Goal: Task Accomplishment & Management: Use online tool/utility

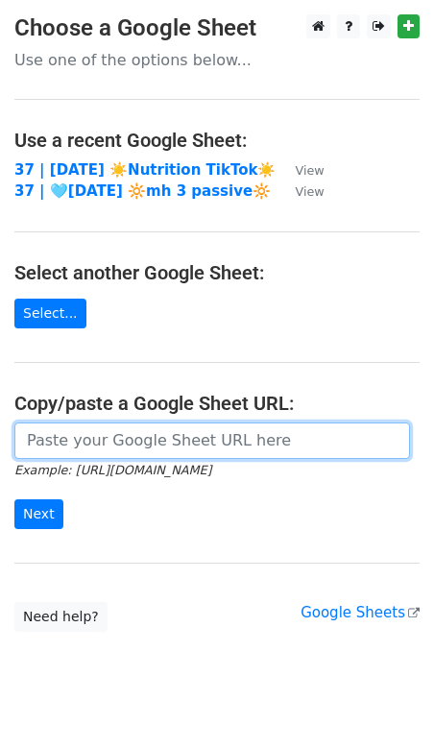
click at [110, 426] on input "url" at bounding box center [212, 441] width 396 height 37
paste input "https://docs.google.com/spreadsheets/d/1Cv1nHhEXMEYWyFtnHyx6tHoiiTjqgivLJQz4rOR…"
type input "https://docs.google.com/spreadsheets/d/1Cv1nHhEXMEYWyFtnHyx6tHoiiTjqgivLJQz4rOR…"
click at [14, 500] on input "Next" at bounding box center [38, 515] width 49 height 30
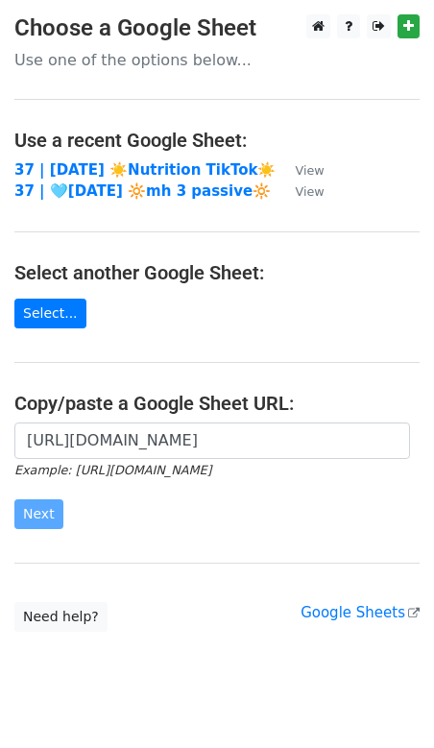
scroll to position [0, 0]
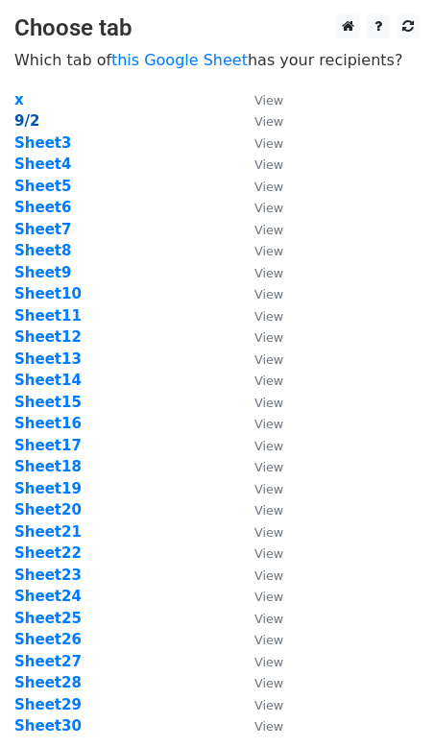
click at [29, 120] on strong "9/2" at bounding box center [26, 120] width 25 height 17
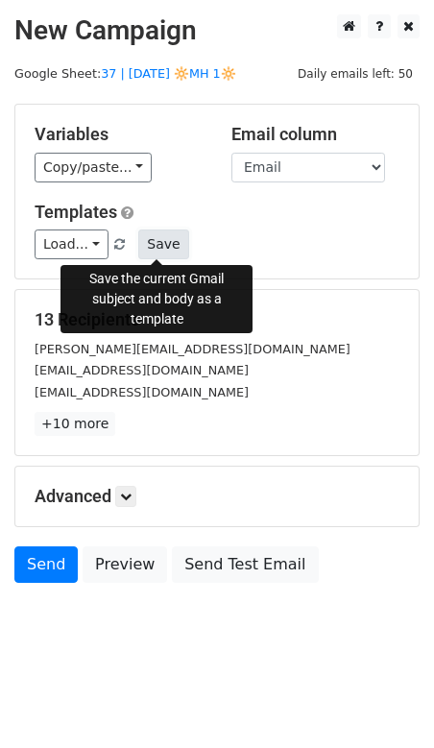
click at [159, 254] on button "Save" at bounding box center [163, 245] width 50 height 30
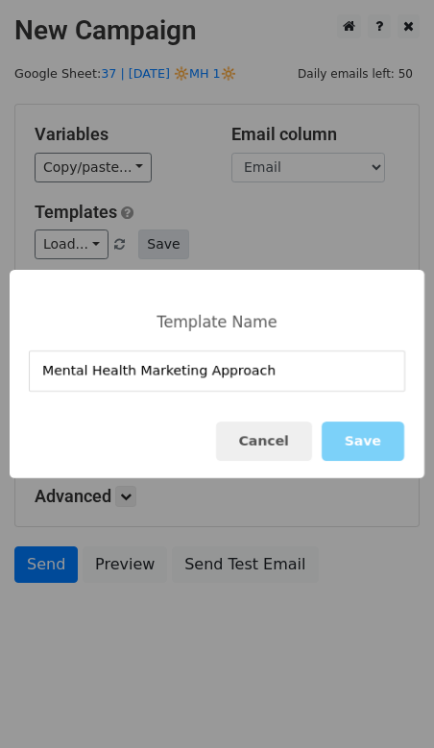
type input "Mental Health Marketing Approach"
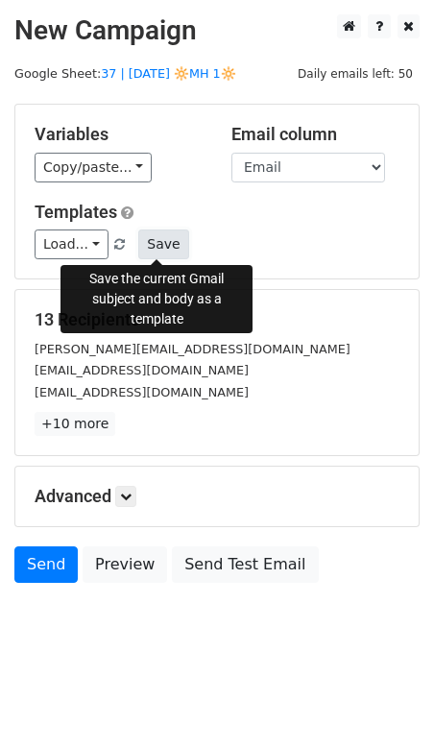
click at [157, 243] on button "Save" at bounding box center [163, 245] width 50 height 30
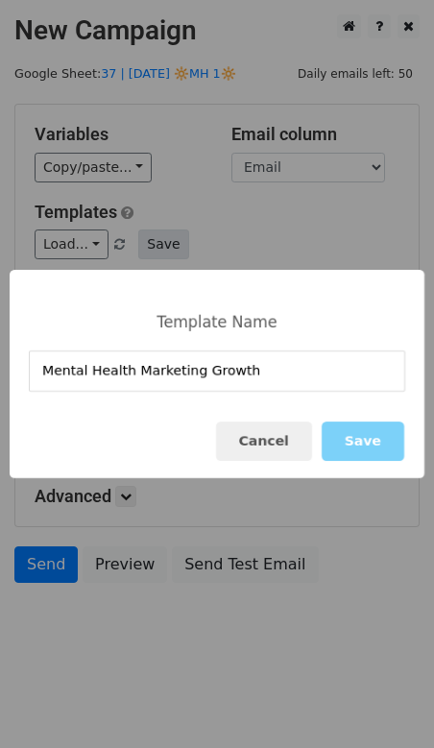
type input "Mental Health Marketing Growth"
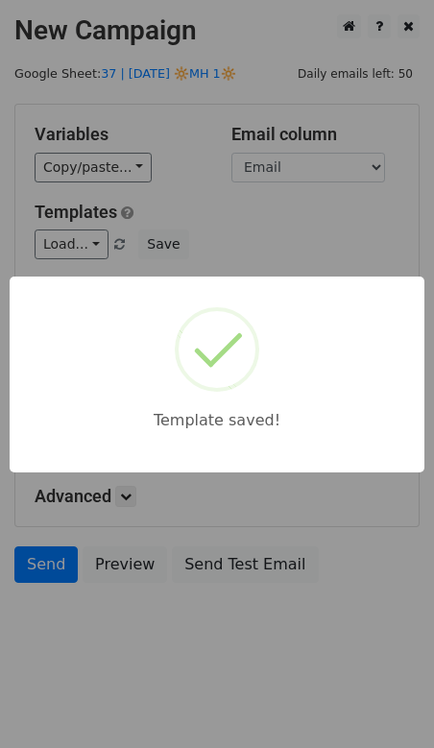
click at [355, 234] on div "Template saved!" at bounding box center [217, 374] width 434 height 748
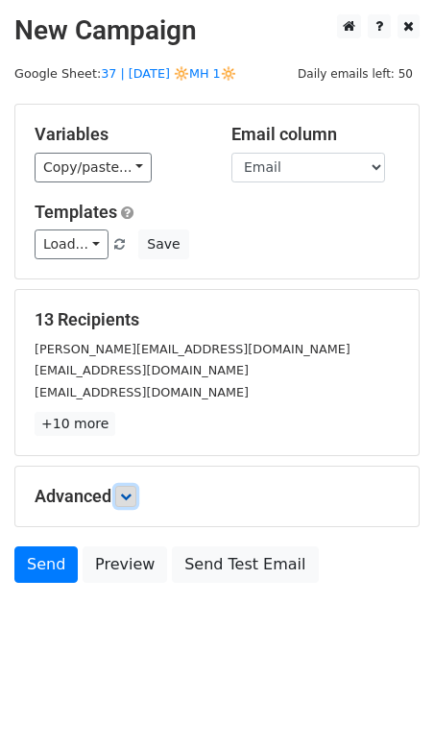
click at [122, 491] on link at bounding box center [125, 496] width 21 height 21
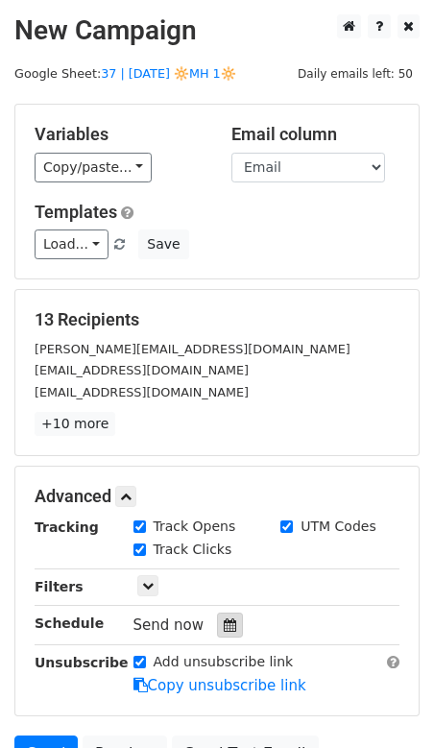
click at [224, 619] on icon at bounding box center [230, 625] width 12 height 13
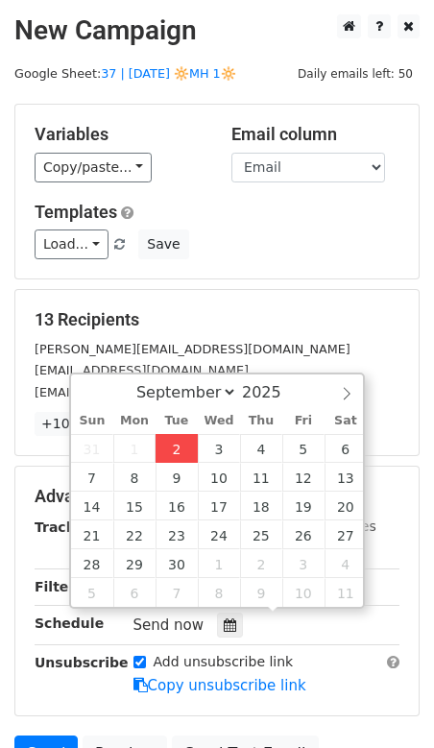
type input "2025-09-02 12:37"
type input "37"
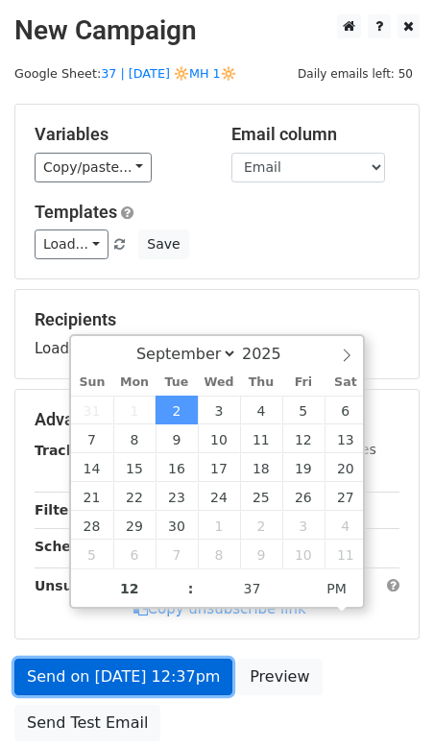
click at [184, 668] on link "Send on Sep 2 at 12:37pm" at bounding box center [123, 677] width 218 height 37
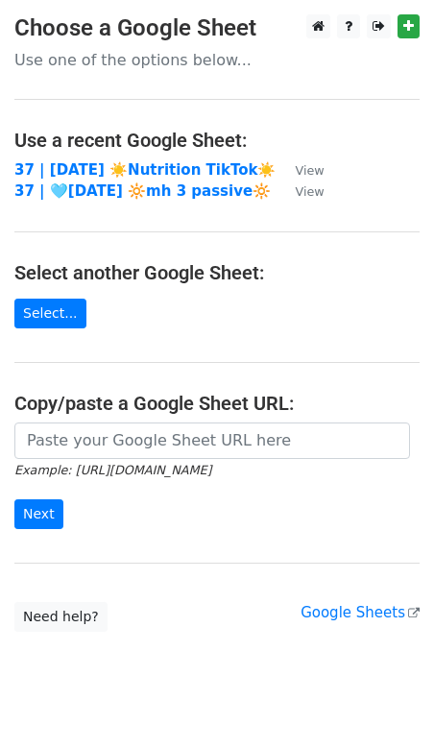
click at [183, 466] on small "Example: https://docs.google.com/spreadsheets/d/abc/edit" at bounding box center [112, 470] width 197 height 14
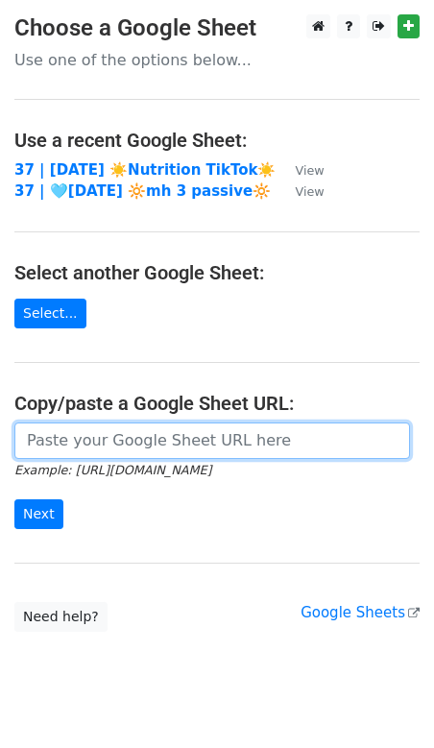
click at [188, 432] on input "url" at bounding box center [212, 441] width 396 height 37
paste input "https://docs.google.com/spreadsheets/d/1Cv1nHhEXMEYWyFtnHyx6tHoiiTjqgivLJQz4rOR…"
type input "https://docs.google.com/spreadsheets/d/1Cv1nHhEXMEYWyFtnHyx6tHoiiTjqgivLJQz4rOR…"
click at [14, 500] on input "Next" at bounding box center [38, 515] width 49 height 30
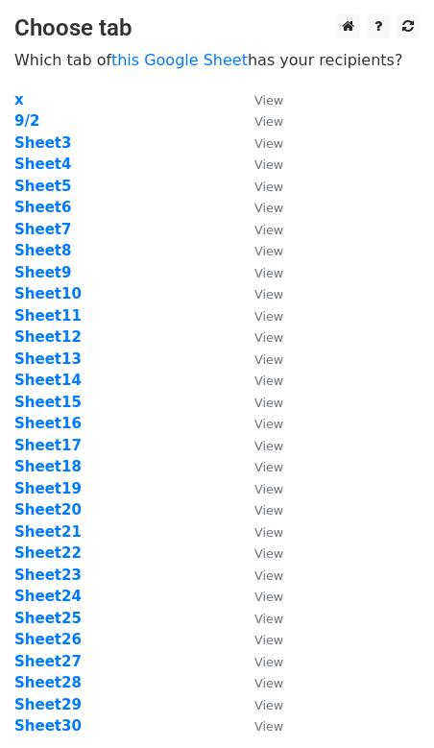
click at [23, 133] on td "Sheet3" at bounding box center [124, 144] width 221 height 22
click at [23, 140] on strong "Sheet3" at bounding box center [42, 143] width 57 height 17
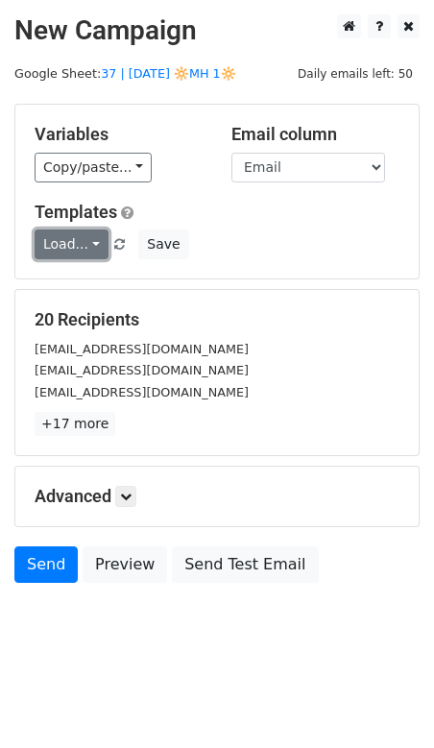
click at [85, 231] on link "Load..." at bounding box center [72, 245] width 74 height 30
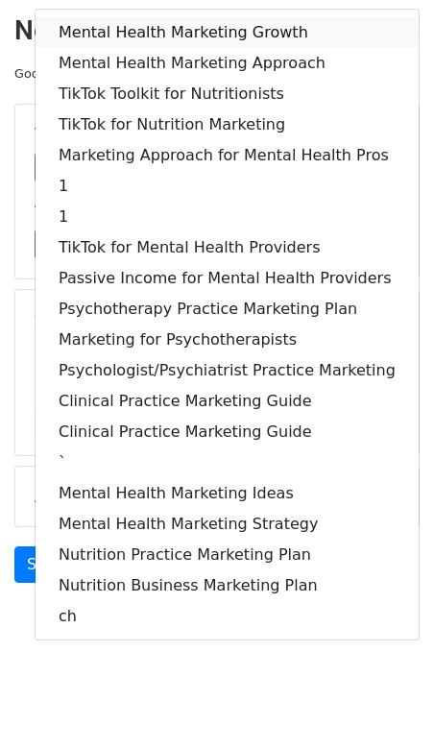
click at [192, 26] on link "Mental Health Marketing Growth" at bounding box center [227, 32] width 383 height 31
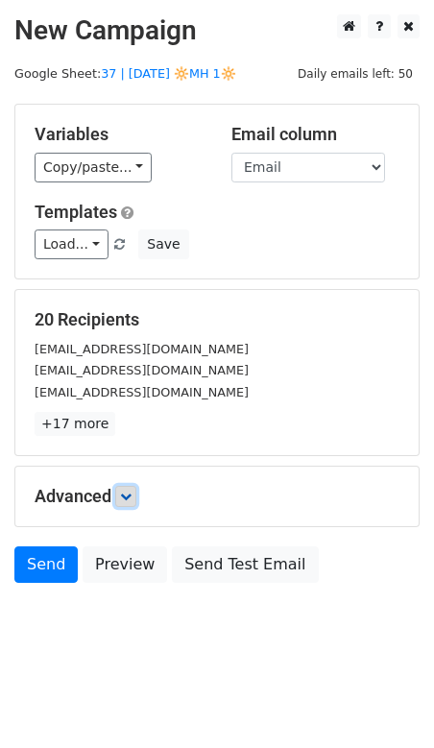
click at [133, 502] on link at bounding box center [125, 496] width 21 height 21
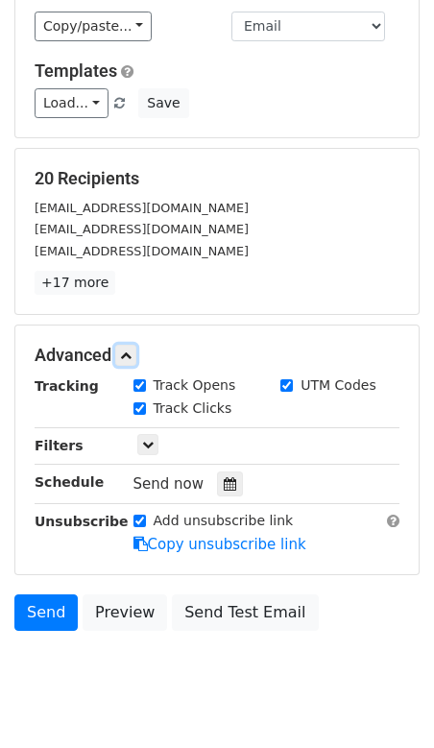
scroll to position [182, 0]
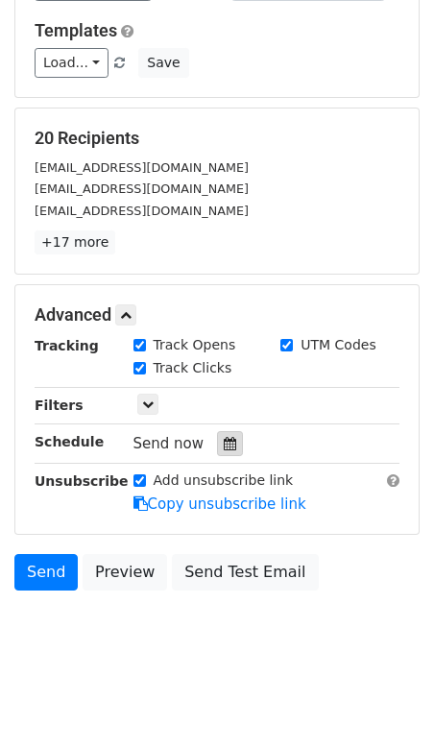
click at [224, 441] on icon at bounding box center [230, 443] width 12 height 13
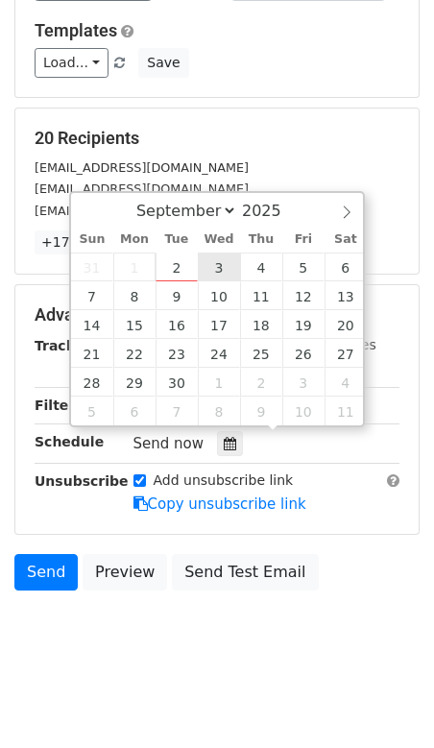
type input "2025-09-03 12:00"
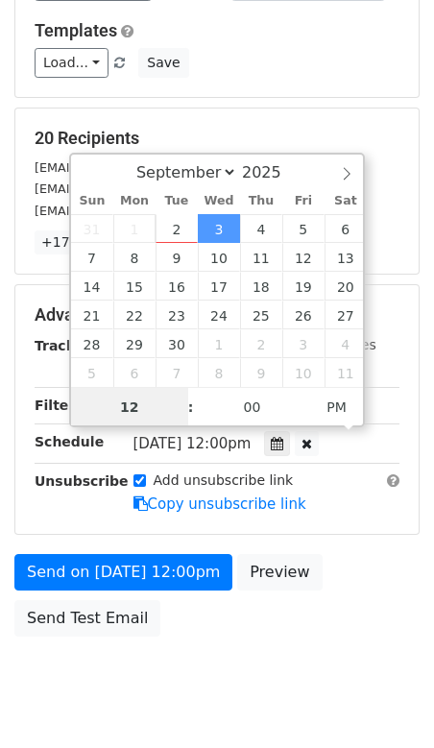
scroll to position [151, 0]
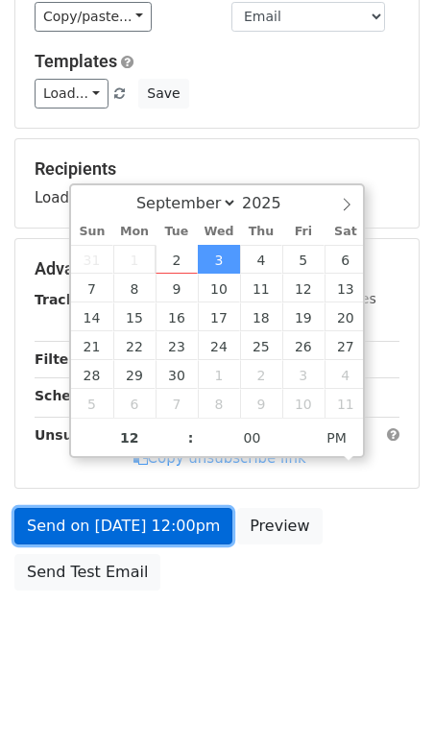
click at [166, 514] on link "Send on Sep 3 at 12:00pm" at bounding box center [123, 526] width 218 height 37
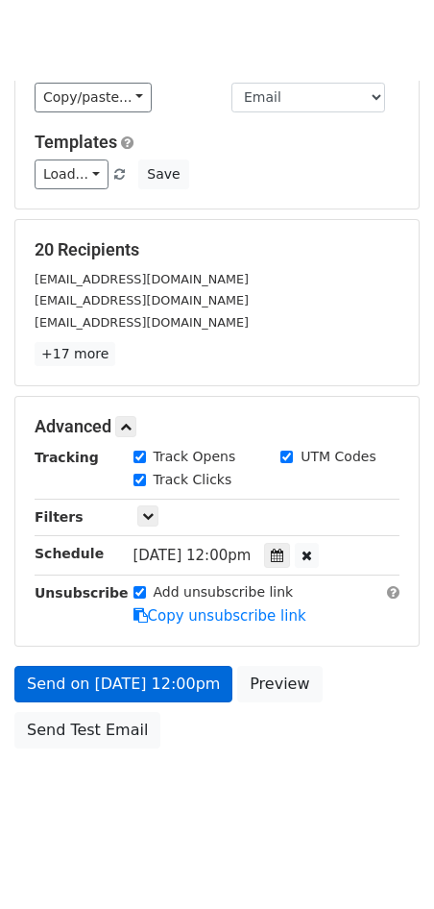
scroll to position [34, 0]
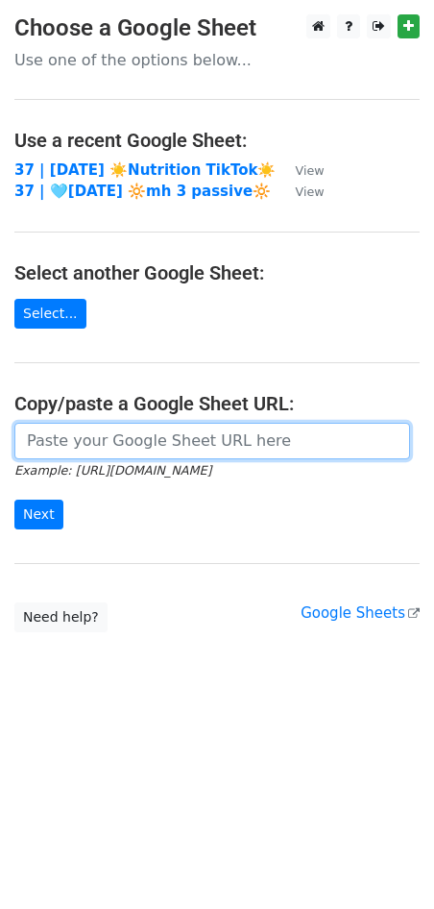
click at [128, 443] on input "url" at bounding box center [212, 441] width 396 height 37
paste input "https://docs.google.com/spreadsheets/d/1Cv1nHhEXMEYWyFtnHyx6tHoiiTjqgivLJQz4rOR…"
type input "https://docs.google.com/spreadsheets/d/1Cv1nHhEXMEYWyFtnHyx6tHoiiTjqgivLJQz4rOR…"
click at [14, 500] on input "Next" at bounding box center [38, 515] width 49 height 30
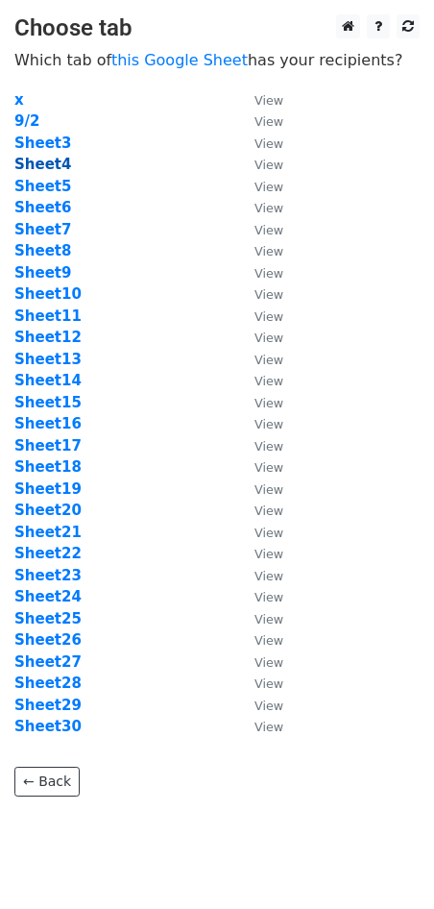
click at [46, 164] on strong "Sheet4" at bounding box center [42, 164] width 57 height 17
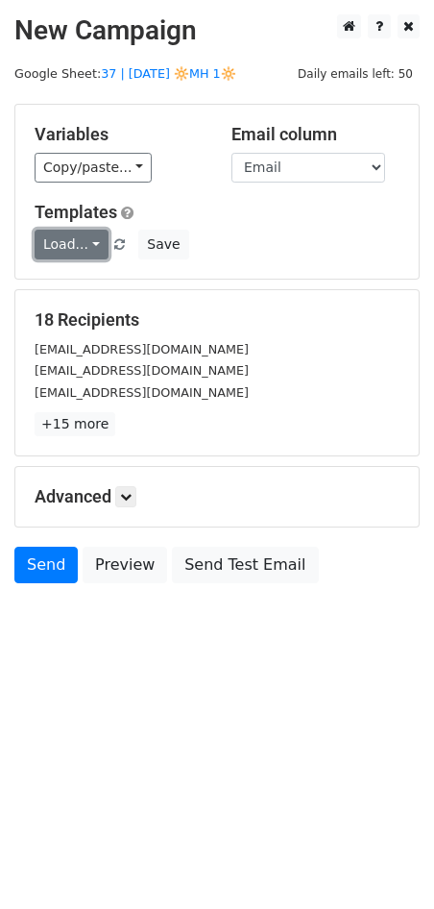
click at [55, 243] on link "Load..." at bounding box center [72, 245] width 74 height 30
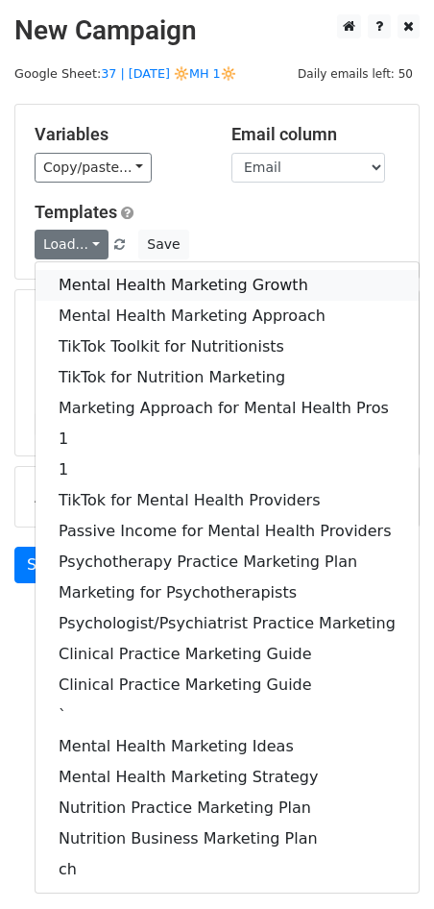
click at [84, 276] on link "Mental Health Marketing Growth" at bounding box center [227, 285] width 383 height 31
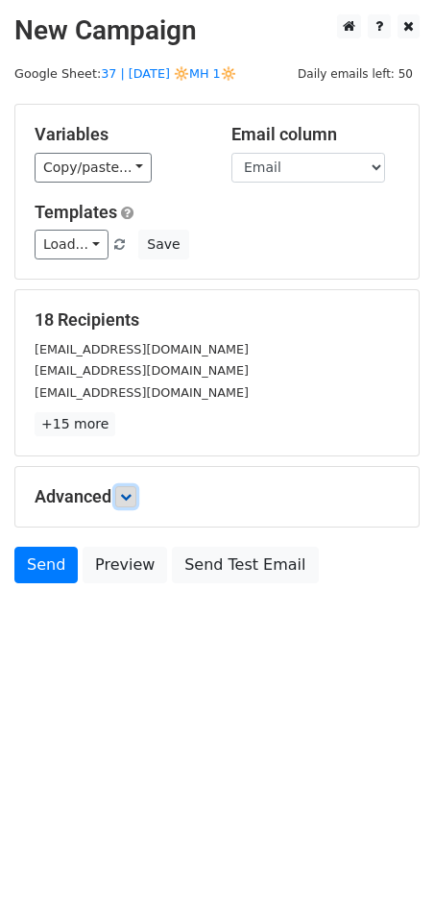
click at [128, 498] on icon at bounding box center [126, 497] width 12 height 12
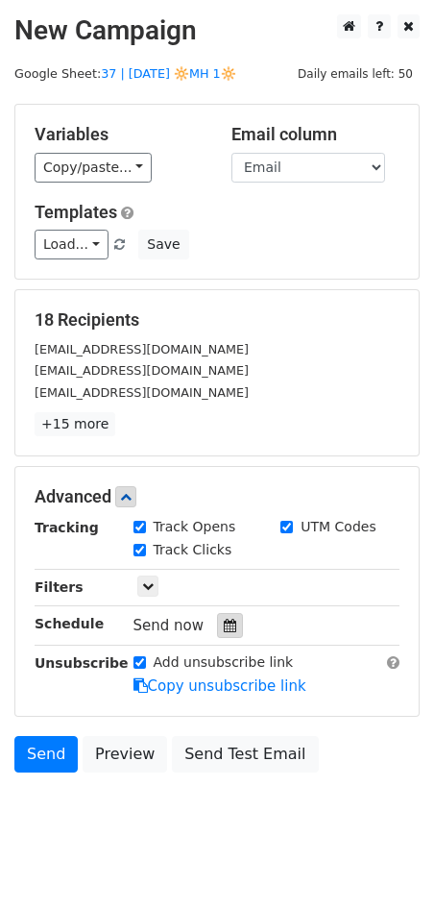
click at [220, 630] on div at bounding box center [230, 625] width 26 height 25
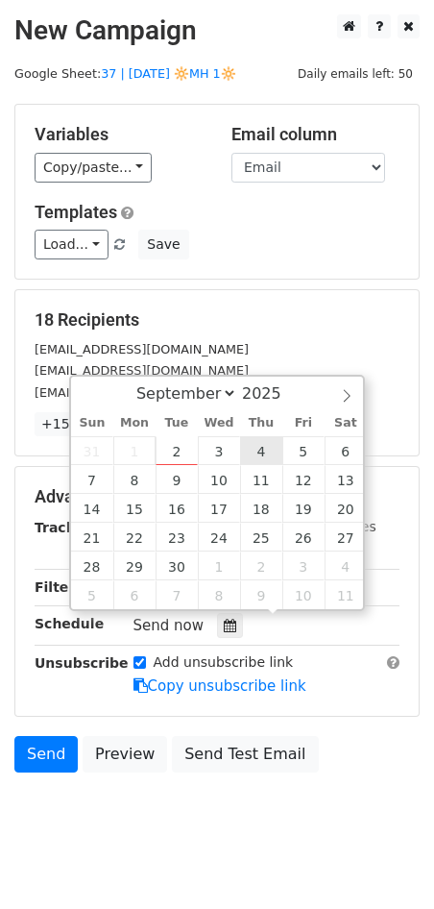
type input "2025-09-04 12:00"
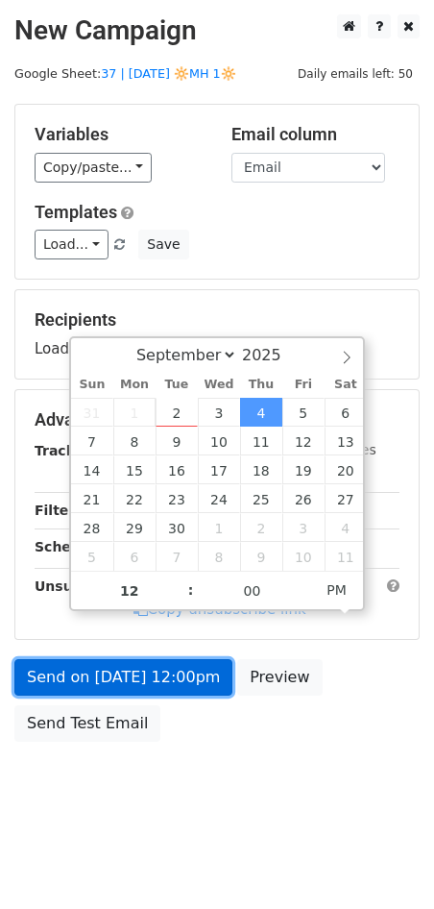
click at [152, 683] on link "Send on Sep 4 at 12:00pm" at bounding box center [123, 677] width 218 height 37
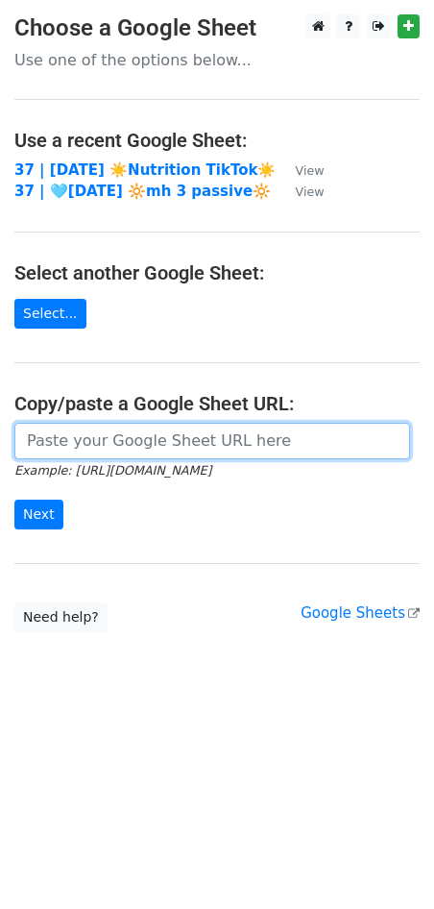
click at [135, 424] on input "url" at bounding box center [212, 441] width 396 height 37
paste input "https://docs.google.com/spreadsheets/d/1Cv1nHhEXMEYWyFtnHyx6tHoiiTjqgivLJQz4rOR…"
type input "https://docs.google.com/spreadsheets/d/1Cv1nHhEXMEYWyFtnHyx6tHoiiTjqgivLJQz4rOR…"
click at [14, 500] on input "Next" at bounding box center [38, 515] width 49 height 30
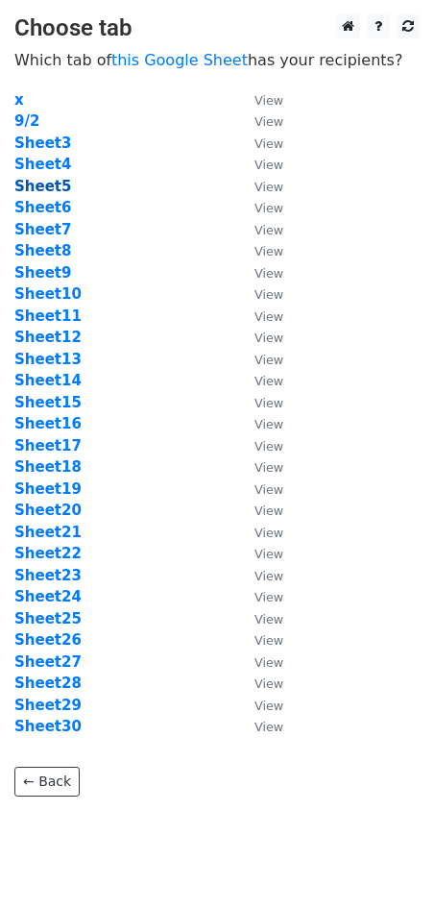
click at [50, 184] on strong "Sheet5" at bounding box center [42, 186] width 57 height 17
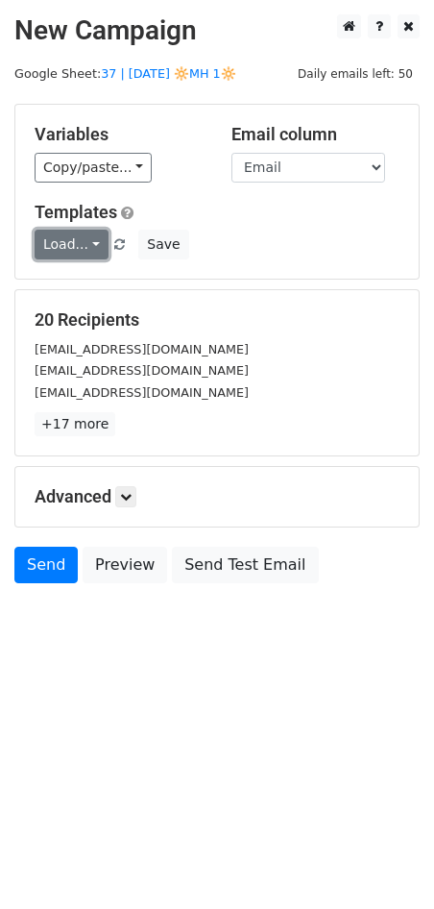
click at [71, 242] on link "Load..." at bounding box center [72, 245] width 74 height 30
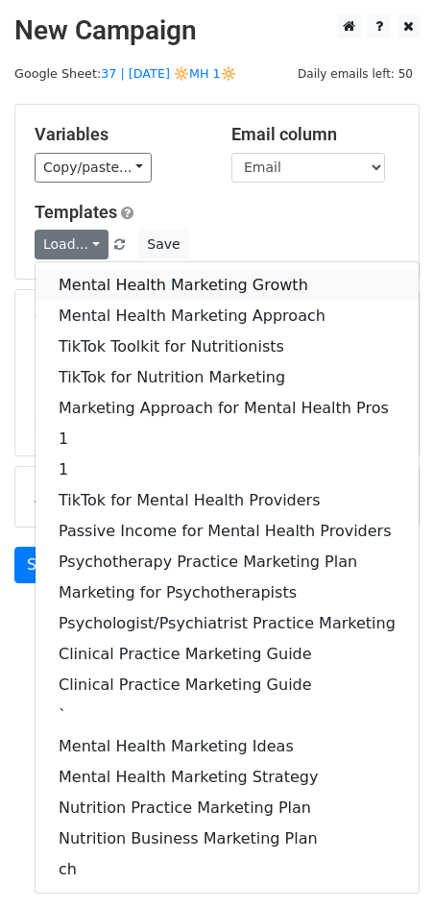
click at [85, 272] on link "Mental Health Marketing Growth" at bounding box center [227, 285] width 383 height 31
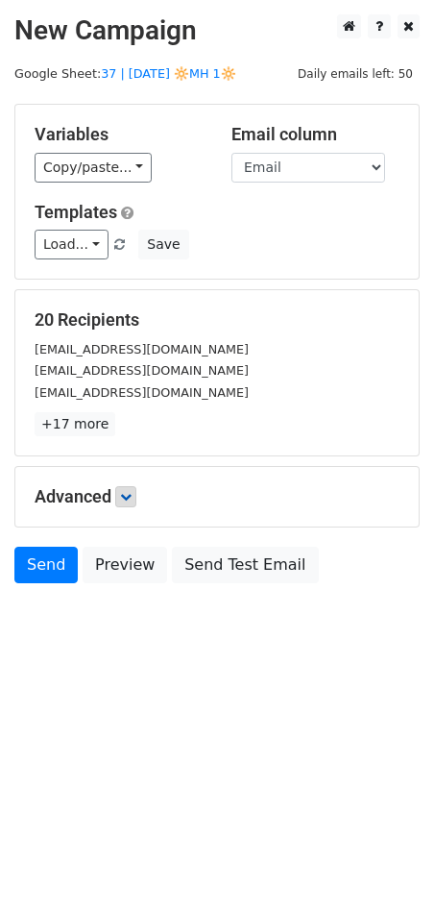
drag, startPoint x: 144, startPoint y: 500, endPoint x: 134, endPoint y: 497, distance: 11.0
click at [143, 500] on h5 "Advanced" at bounding box center [217, 496] width 365 height 21
click at [132, 496] on icon at bounding box center [126, 497] width 12 height 12
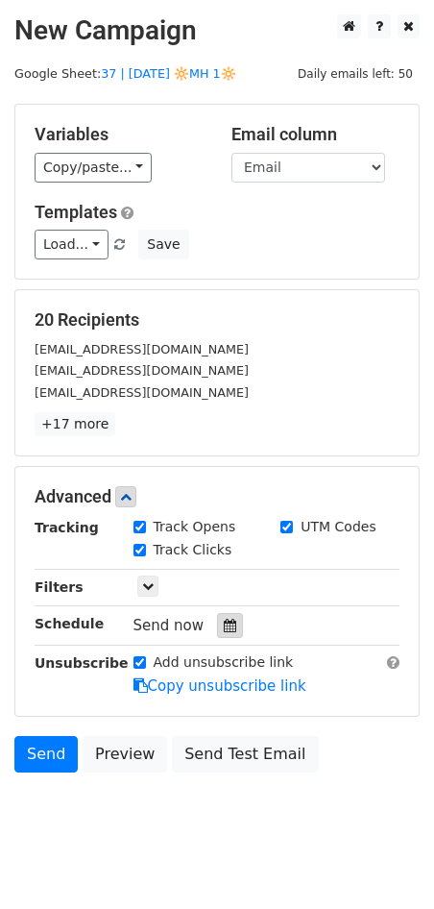
click at [231, 619] on div at bounding box center [230, 625] width 26 height 25
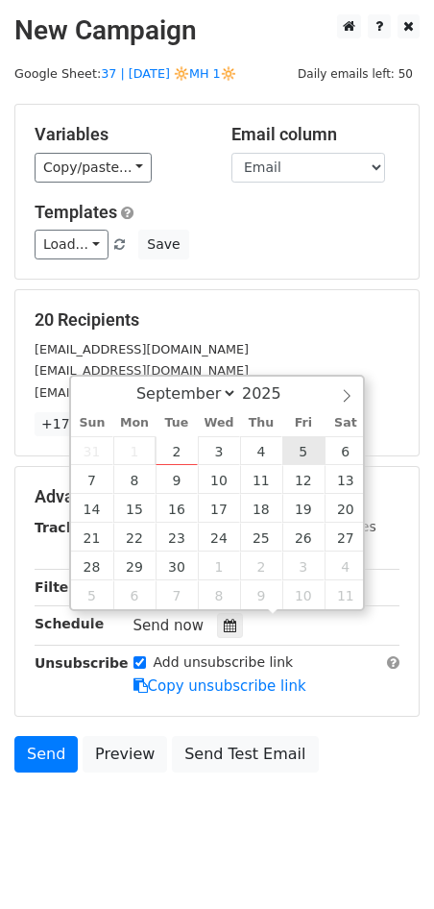
type input "2025-09-05 12:00"
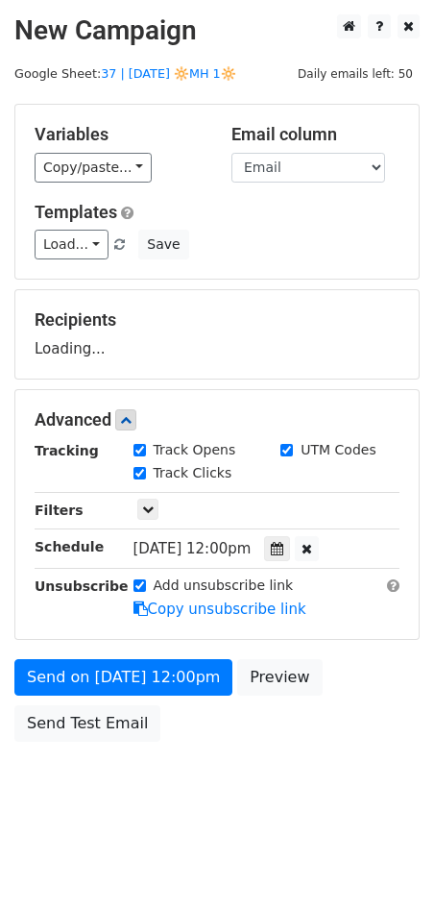
click at [157, 649] on form "Variables Copy/paste... {{Name}} {{Email}} Email column Name Email Templates Lo…" at bounding box center [216, 428] width 405 height 648
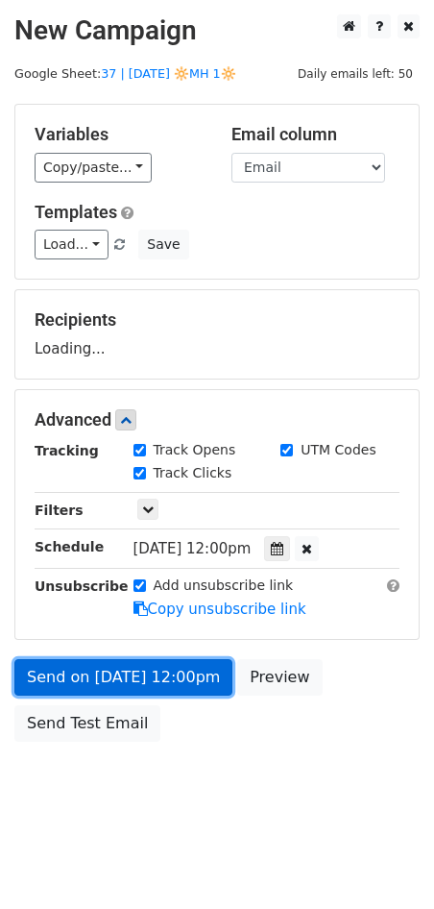
click at [135, 690] on link "Send on Sep 5 at 12:00pm" at bounding box center [123, 677] width 218 height 37
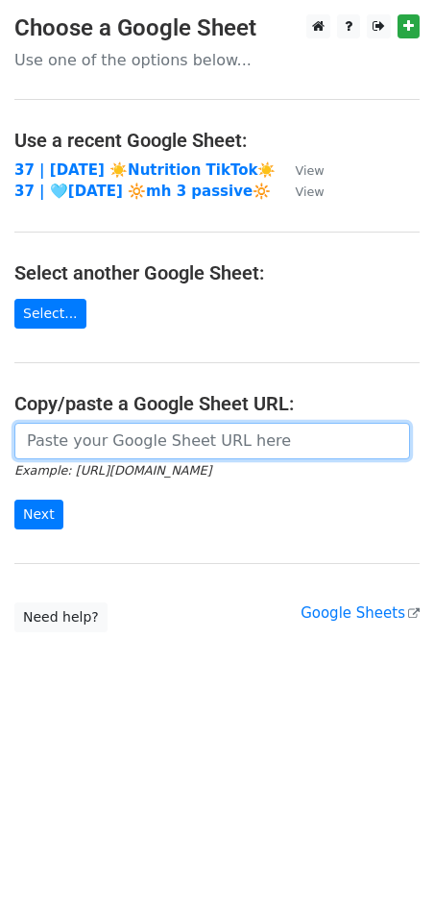
click at [150, 434] on input "url" at bounding box center [212, 441] width 396 height 37
paste input "https://docs.google.com/spreadsheets/d/1Cv1nHhEXMEYWyFtnHyx6tHoiiTjqgivLJQz4rOR…"
type input "https://docs.google.com/spreadsheets/d/1Cv1nHhEXMEYWyFtnHyx6tHoiiTjqgivLJQz4rOR…"
click at [14, 500] on input "Next" at bounding box center [38, 515] width 49 height 30
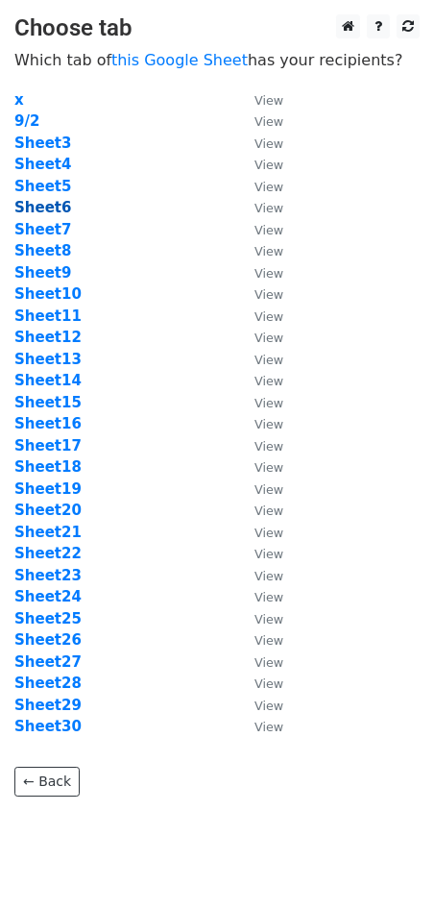
click at [46, 206] on strong "Sheet6" at bounding box center [42, 207] width 57 height 17
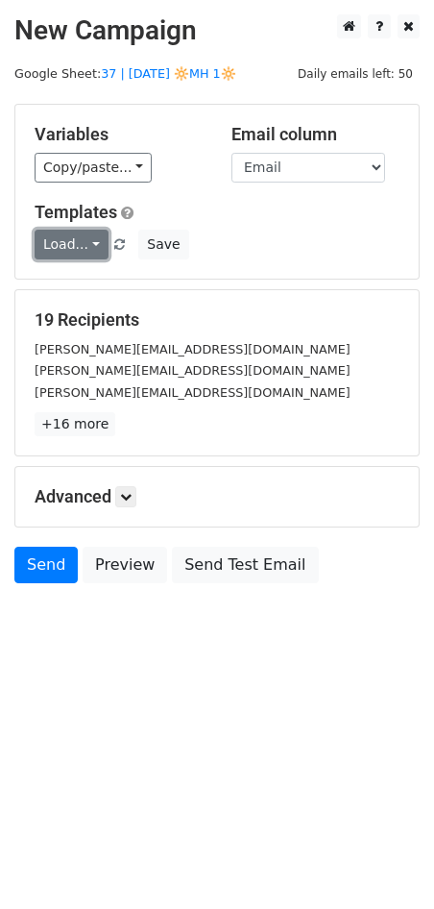
click at [67, 243] on link "Load..." at bounding box center [72, 245] width 74 height 30
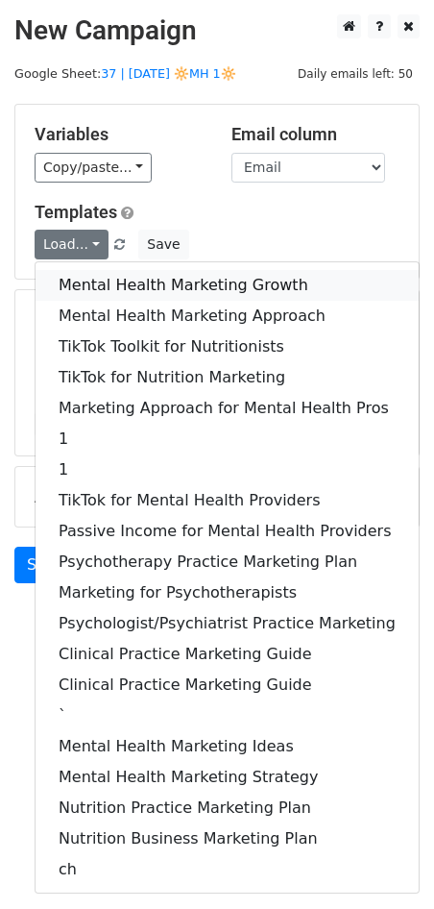
click at [86, 282] on link "Mental Health Marketing Growth" at bounding box center [227, 285] width 383 height 31
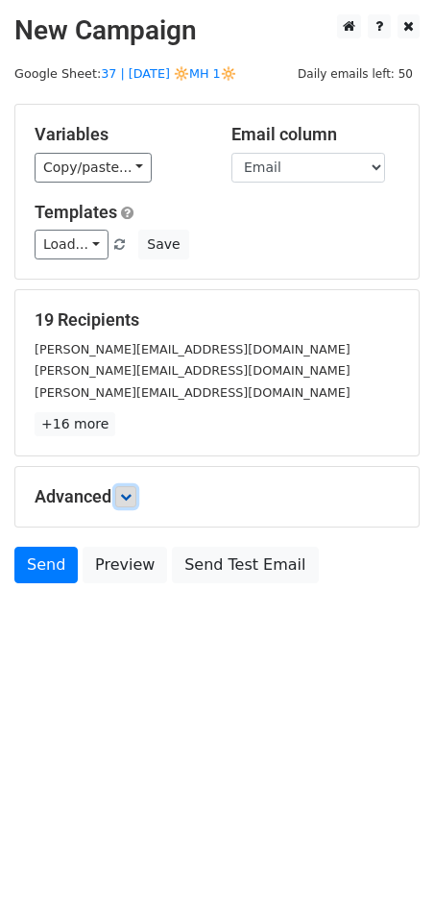
click at [131, 499] on icon at bounding box center [126, 497] width 12 height 12
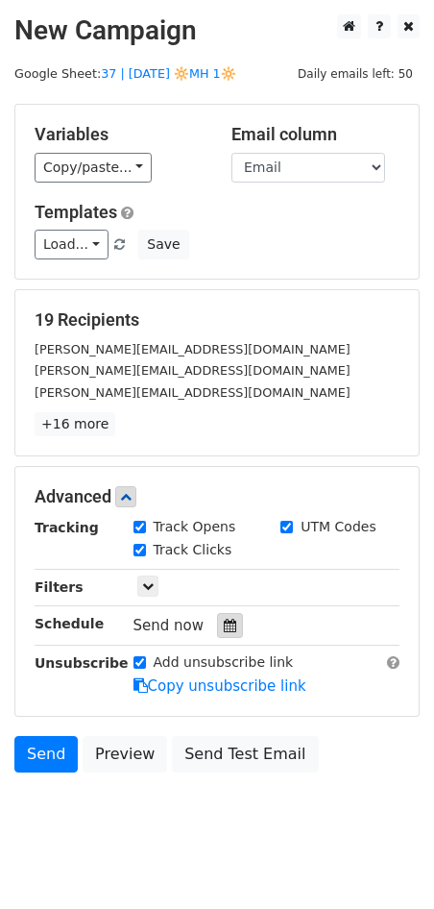
click at [224, 621] on icon at bounding box center [230, 625] width 12 height 13
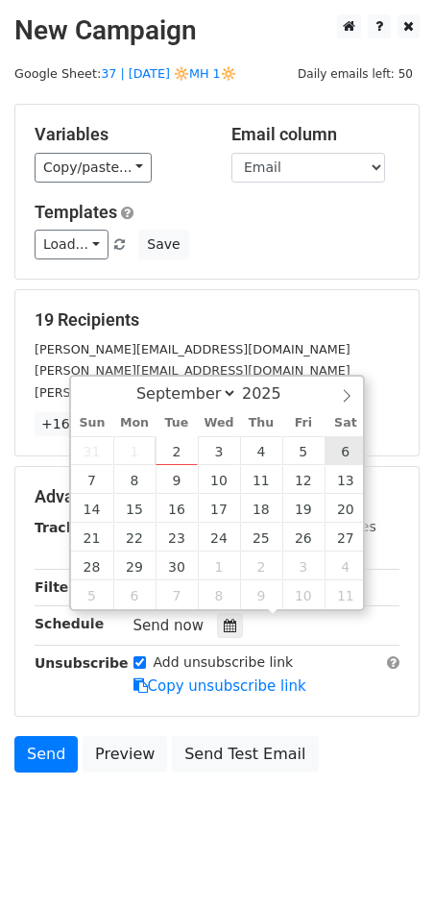
type input "2025-09-06 12:00"
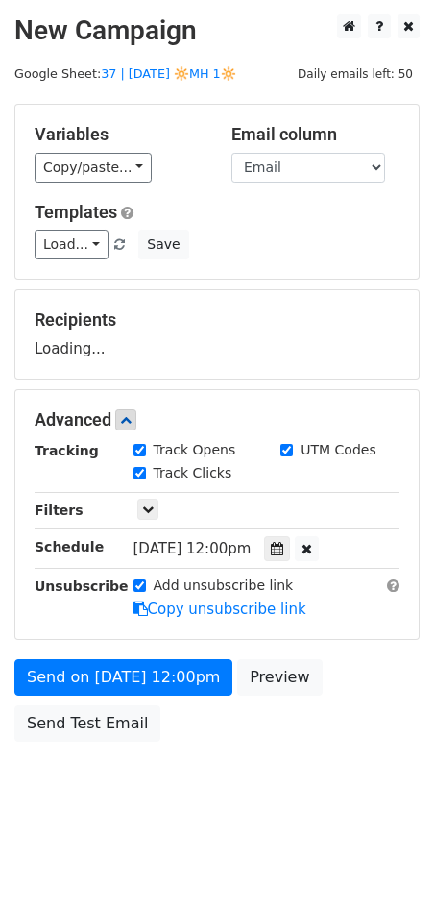
click at [156, 651] on form "Variables Copy/paste... {{Name}} {{Email}} Email column Name Email Templates Lo…" at bounding box center [216, 428] width 405 height 648
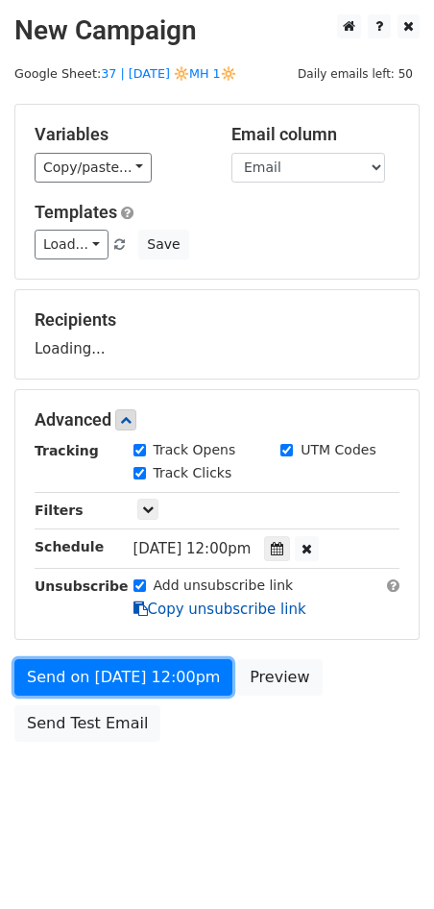
click at [148, 687] on form "Variables Copy/paste... {{Name}} {{Email}} Email column Name Email Templates Lo…" at bounding box center [216, 428] width 405 height 648
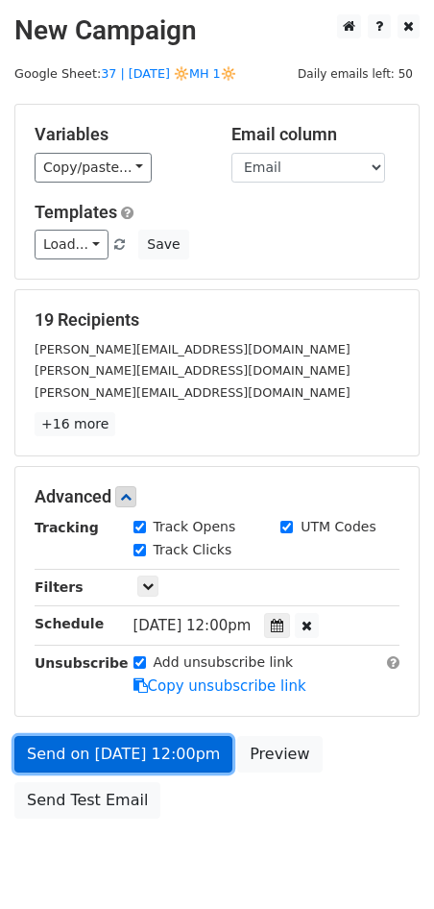
click at [106, 743] on link "Send on Sep 6 at 12:00pm" at bounding box center [123, 754] width 218 height 37
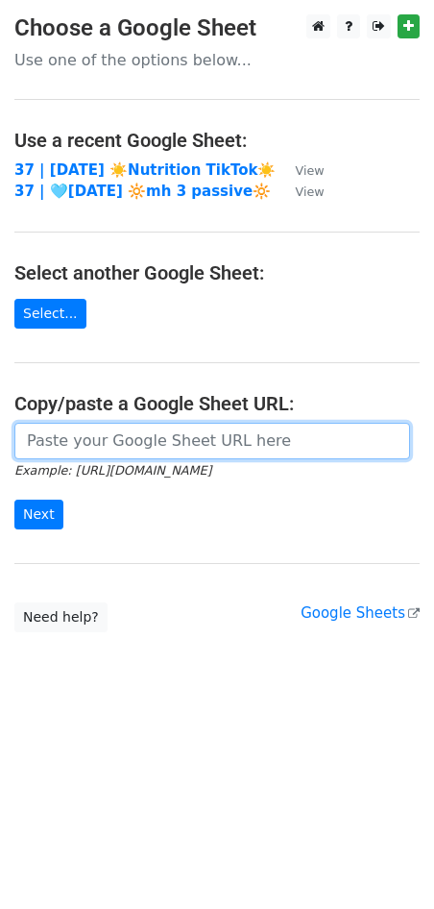
click at [132, 429] on input "url" at bounding box center [212, 441] width 396 height 37
paste input "https://docs.google.com/spreadsheets/d/1Cv1nHhEXMEYWyFtnHyx6tHoiiTjqgivLJQz4rOR…"
type input "https://docs.google.com/spreadsheets/d/1Cv1nHhEXMEYWyFtnHyx6tHoiiTjqgivLJQz4rOR…"
click at [14, 500] on input "Next" at bounding box center [38, 515] width 49 height 30
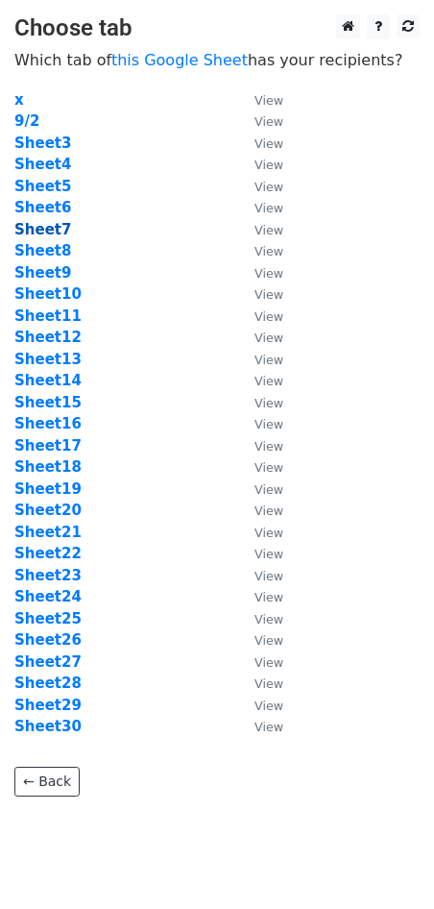
click at [44, 232] on strong "Sheet7" at bounding box center [42, 229] width 57 height 17
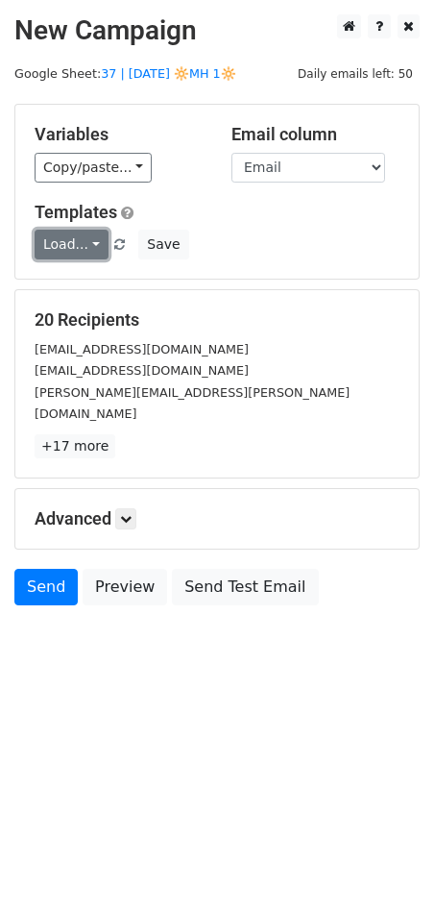
click at [82, 249] on link "Load..." at bounding box center [72, 245] width 74 height 30
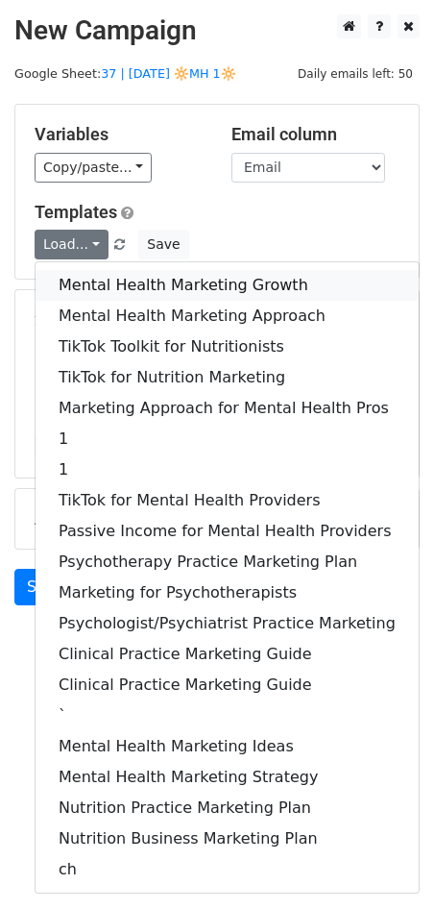
click at [86, 282] on link "Mental Health Marketing Growth" at bounding box center [227, 285] width 383 height 31
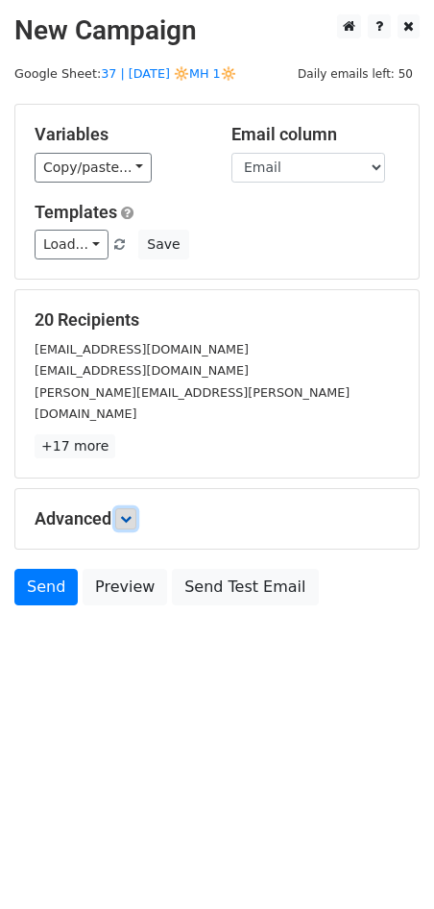
click at [132, 513] on icon at bounding box center [126, 519] width 12 height 12
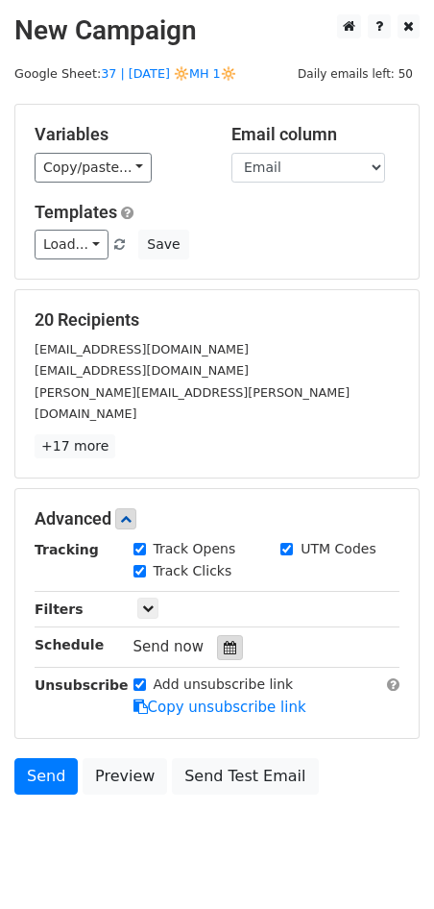
click at [225, 641] on icon at bounding box center [230, 647] width 12 height 13
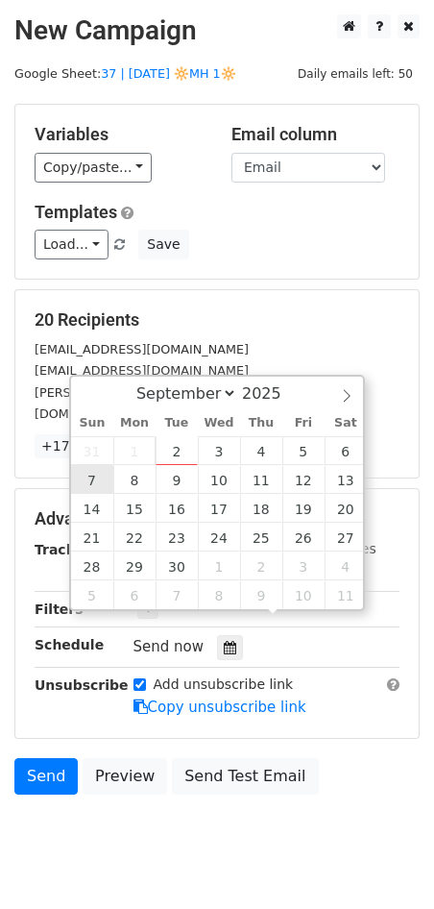
type input "2025-09-07 12:00"
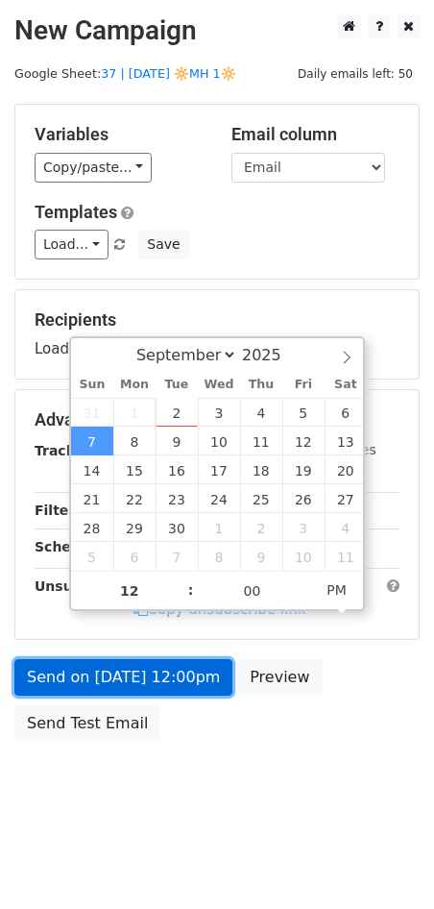
click at [99, 690] on link "Send on Sep 7 at 12:00pm" at bounding box center [123, 677] width 218 height 37
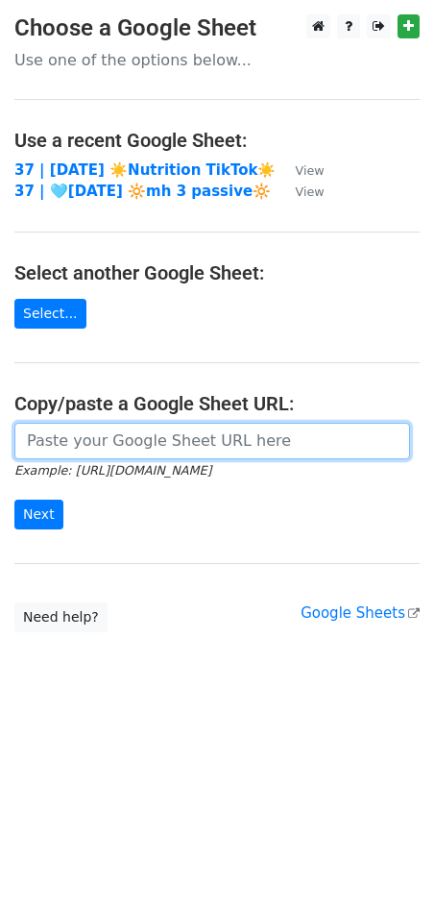
click at [156, 430] on input "url" at bounding box center [212, 441] width 396 height 37
paste input "https://docs.google.com/spreadsheets/d/1Cv1nHhEXMEYWyFtnHyx6tHoiiTjqgivLJQz4rOR…"
type input "https://docs.google.com/spreadsheets/d/1Cv1nHhEXMEYWyFtnHyx6tHoiiTjqgivLJQz4rOR…"
click at [14, 500] on input "Next" at bounding box center [38, 515] width 49 height 30
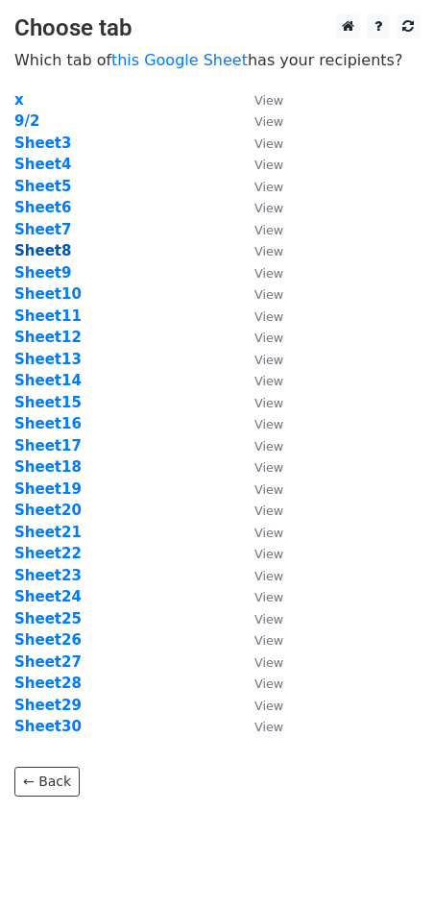
click at [36, 249] on strong "Sheet8" at bounding box center [42, 250] width 57 height 17
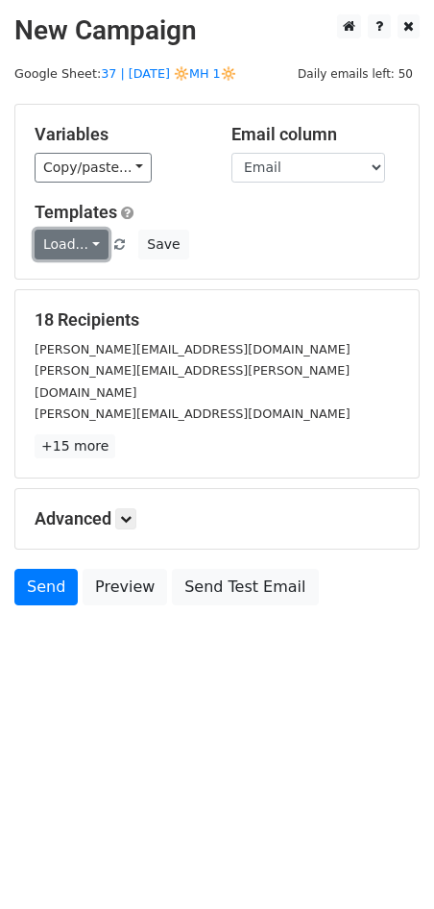
click at [66, 236] on link "Load..." at bounding box center [72, 245] width 74 height 30
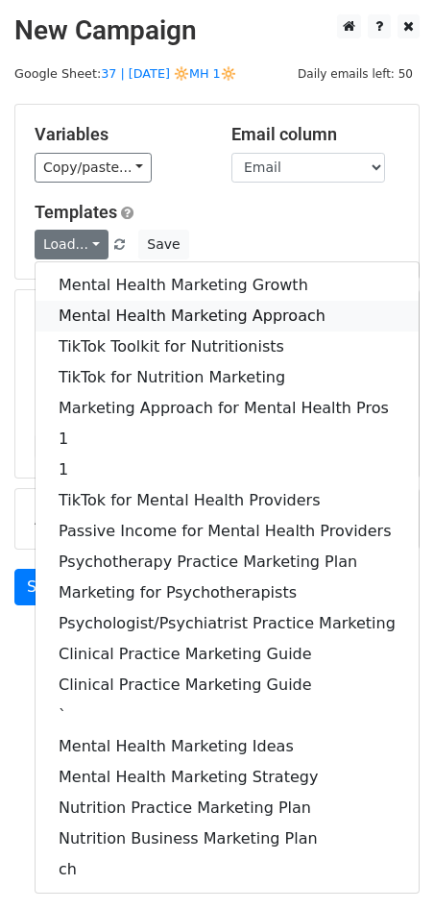
click at [93, 314] on link "Mental Health Marketing Approach" at bounding box center [227, 316] width 383 height 31
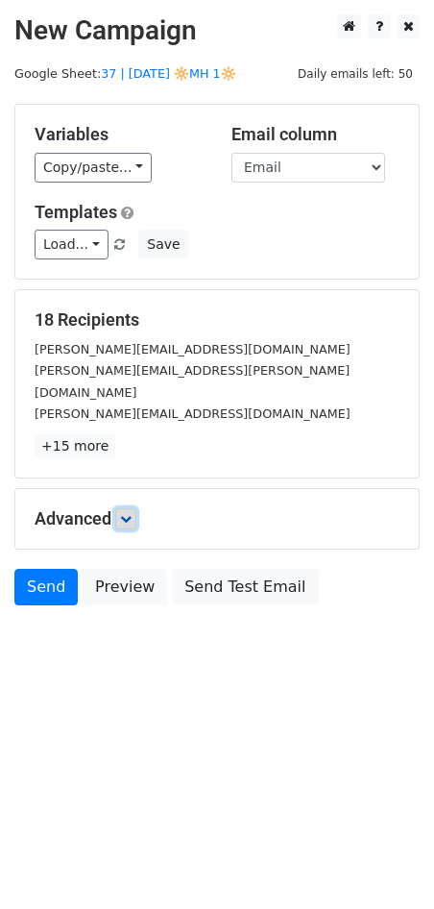
click at [132, 513] on icon at bounding box center [126, 519] width 12 height 12
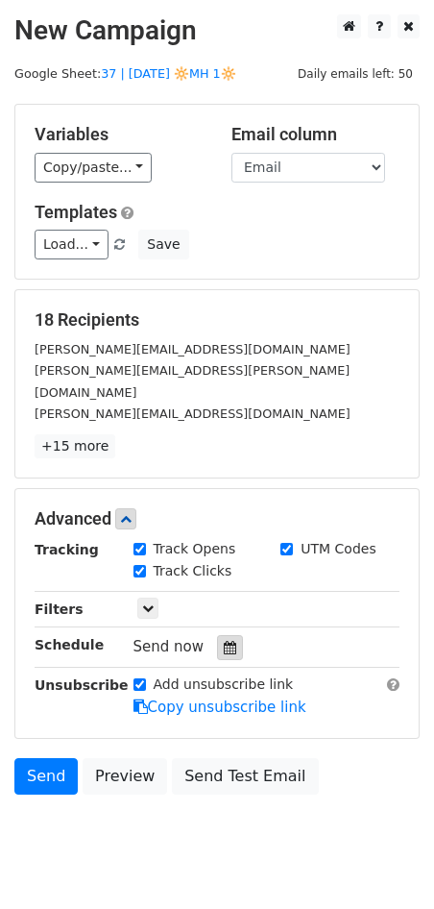
click at [227, 635] on div at bounding box center [230, 647] width 26 height 25
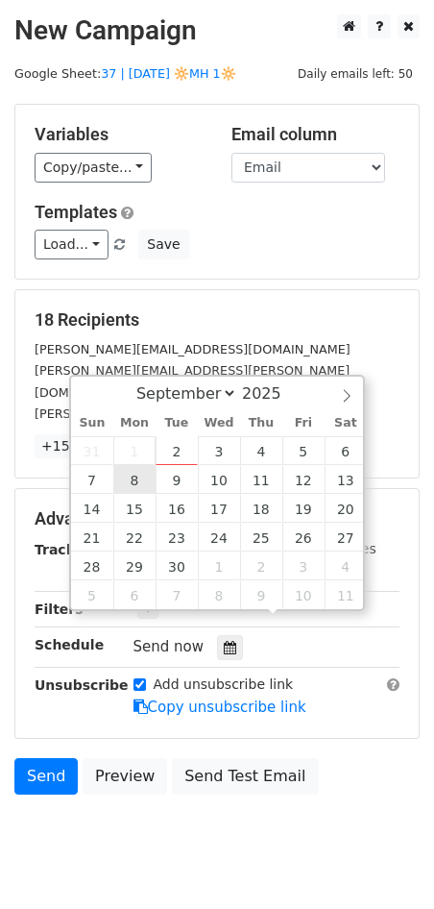
type input "[DATE] 12:00"
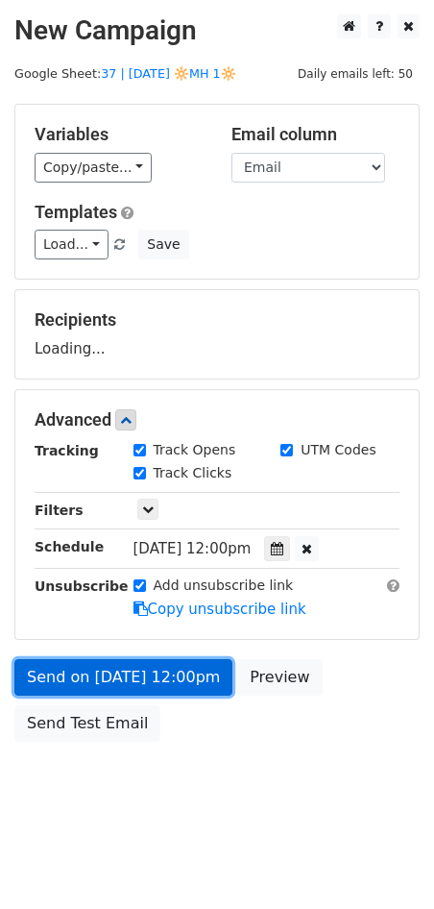
click at [125, 683] on link "Send on [DATE] 12:00pm" at bounding box center [123, 677] width 218 height 37
